Goal: Task Accomplishment & Management: Use online tool/utility

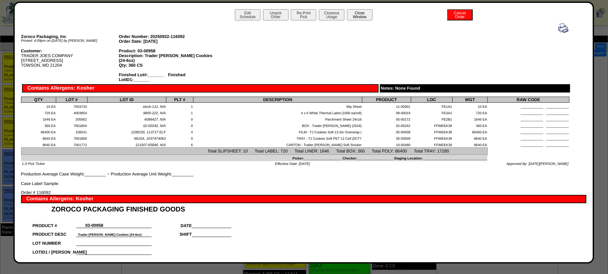
click at [364, 15] on button "Close Window" at bounding box center [360, 14] width 26 height 11
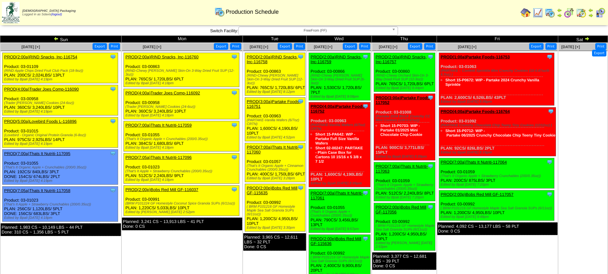
click at [192, 91] on link "PROD(4:00a)Trader Joes Comp-116092" at bounding box center [162, 93] width 75 height 5
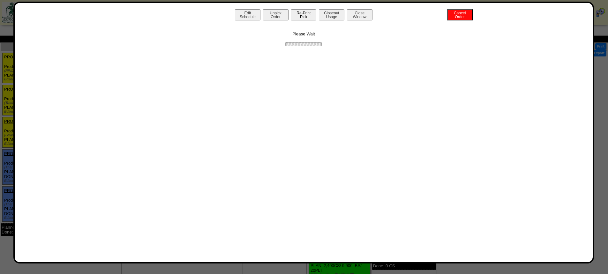
click at [305, 15] on button "Re-Print Pick" at bounding box center [304, 14] width 26 height 11
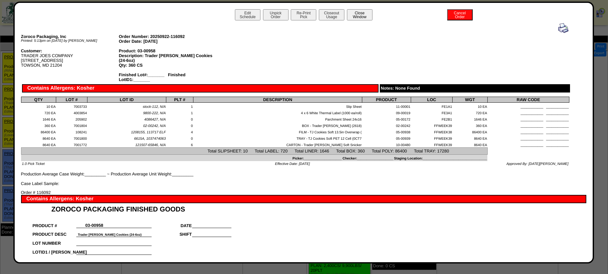
click at [361, 16] on button "Close Window" at bounding box center [360, 14] width 26 height 11
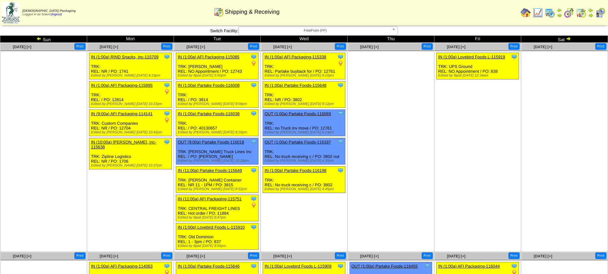
click at [568, 12] on img at bounding box center [569, 13] width 10 height 10
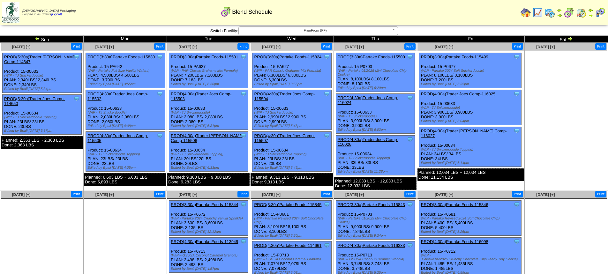
click at [571, 40] on img at bounding box center [569, 38] width 5 height 5
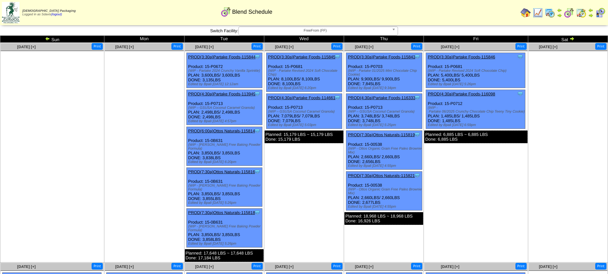
click at [570, 39] on img at bounding box center [571, 38] width 5 height 5
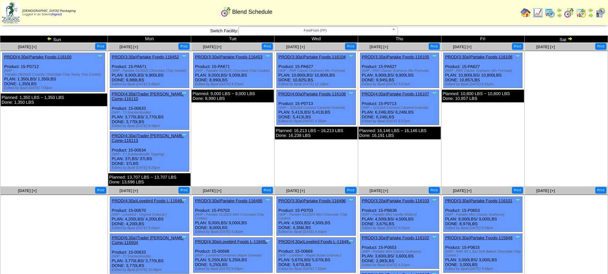
click at [570, 39] on img at bounding box center [569, 38] width 5 height 5
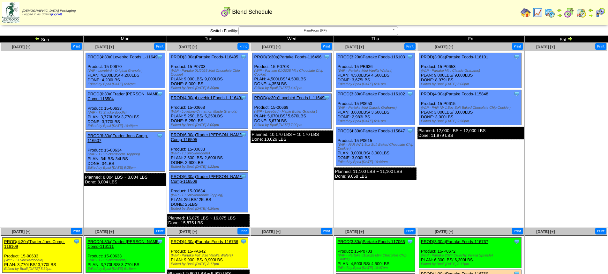
click at [570, 39] on img at bounding box center [569, 38] width 5 height 5
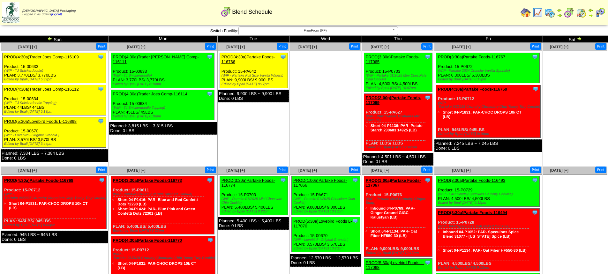
click at [170, 56] on link "PROD(4:30a)Trader [PERSON_NAME] Comp-116111" at bounding box center [156, 60] width 86 height 10
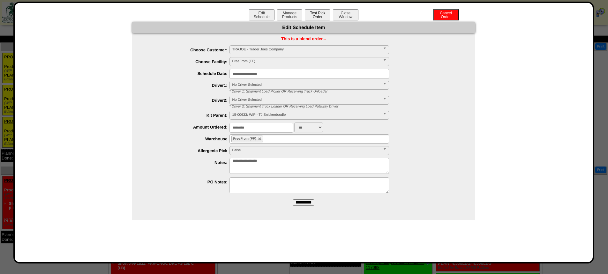
click at [322, 15] on button "Test Pick Order" at bounding box center [318, 14] width 26 height 11
